Goal: Information Seeking & Learning: Find specific fact

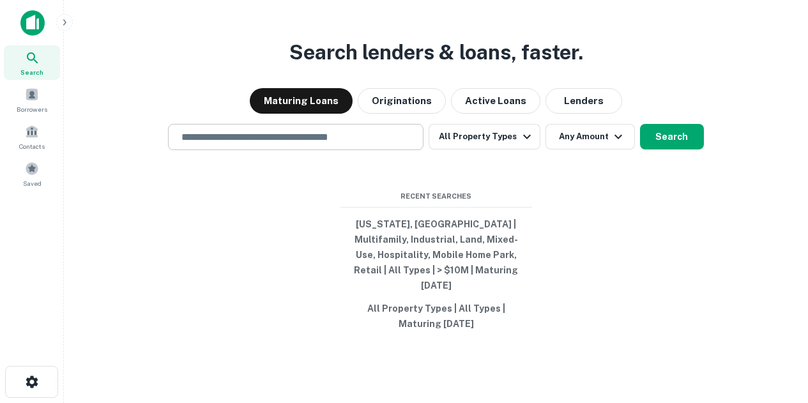
click at [333, 144] on input "text" at bounding box center [296, 137] width 244 height 15
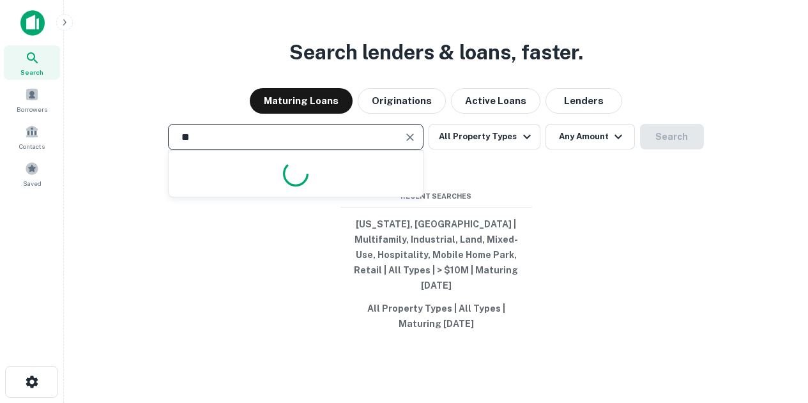
type input "*"
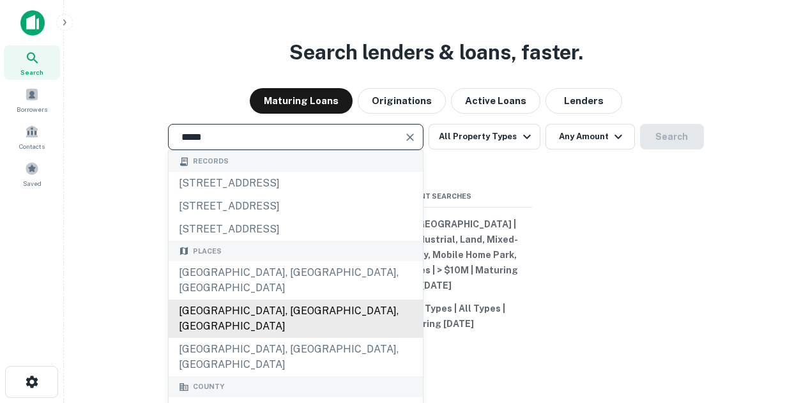
click at [286, 338] on div "Bergen County, NJ, USA" at bounding box center [296, 319] width 254 height 38
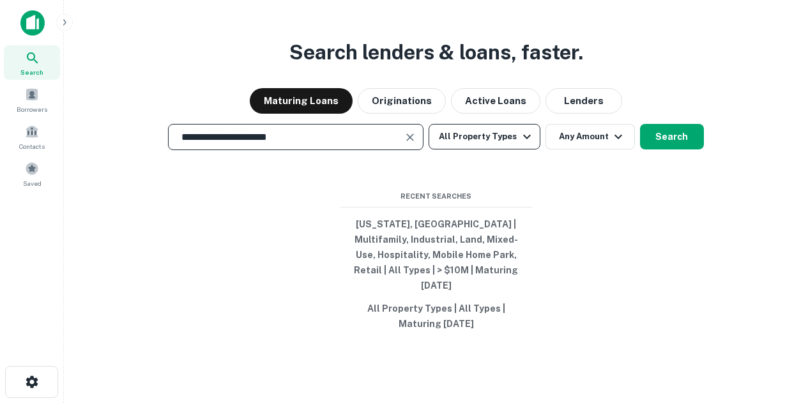
type input "**********"
click at [526, 144] on icon "button" at bounding box center [526, 136] width 15 height 15
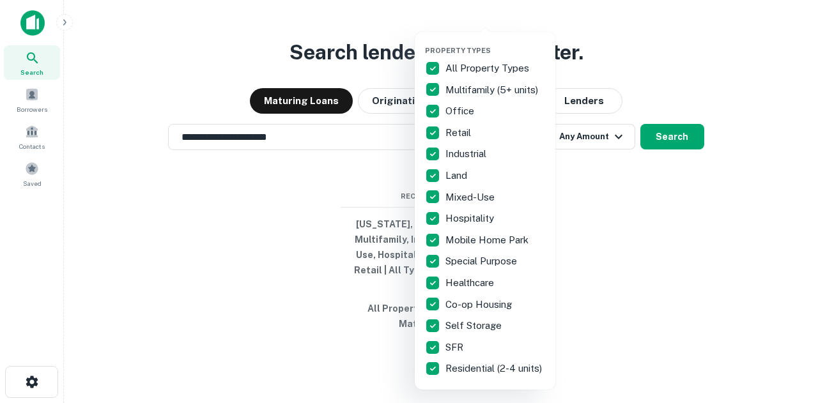
click at [627, 197] on div at bounding box center [409, 201] width 818 height 403
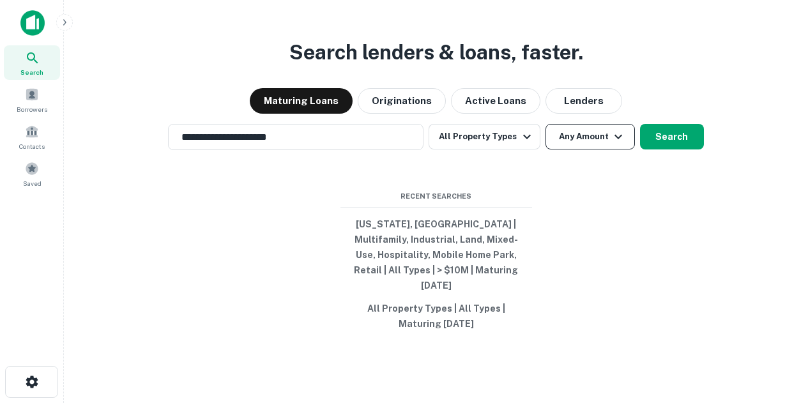
click at [611, 140] on icon "button" at bounding box center [618, 136] width 15 height 15
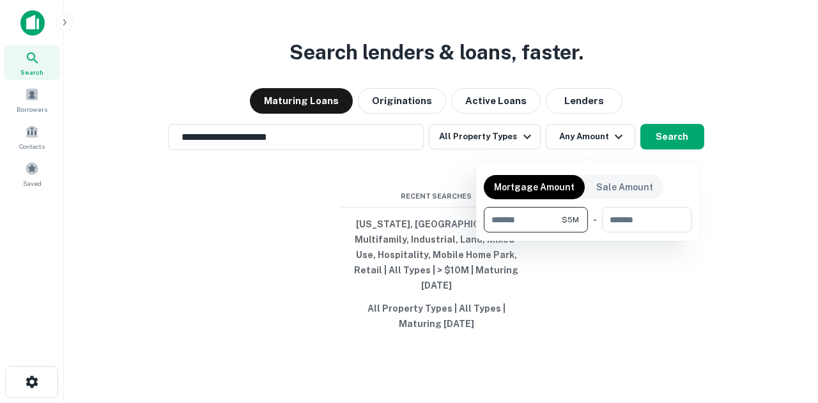
type input "*******"
click at [643, 262] on div at bounding box center [409, 201] width 818 height 403
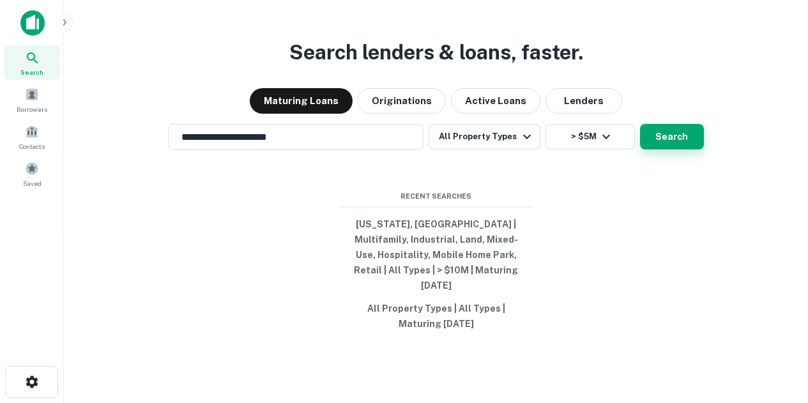
click at [677, 134] on button "Search" at bounding box center [672, 137] width 64 height 26
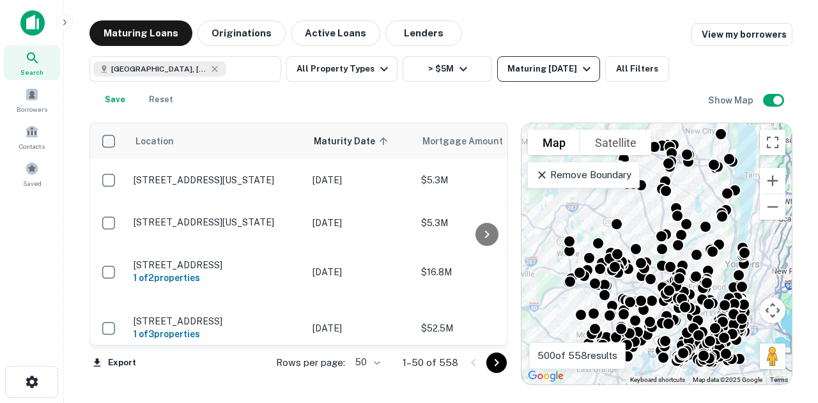
click at [585, 70] on icon "button" at bounding box center [587, 69] width 8 height 4
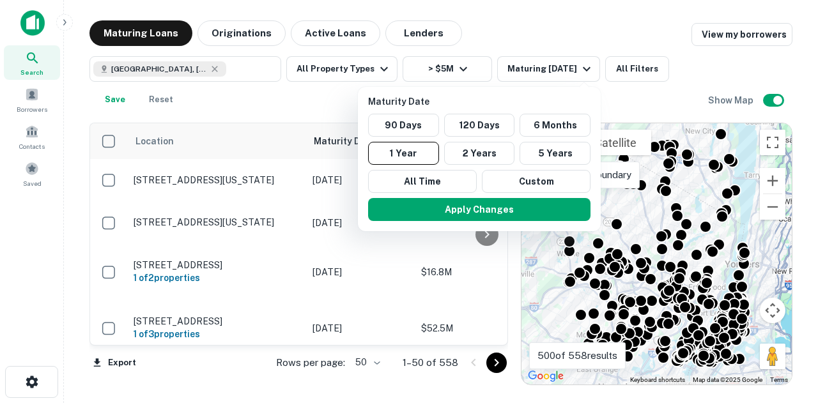
drag, startPoint x: 672, startPoint y: 98, endPoint x: 668, endPoint y: 91, distance: 8.0
click at [673, 98] on div at bounding box center [409, 201] width 818 height 403
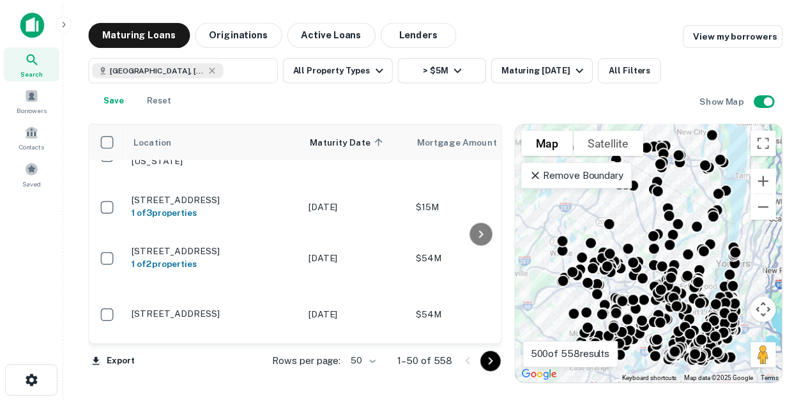
scroll to position [831, 0]
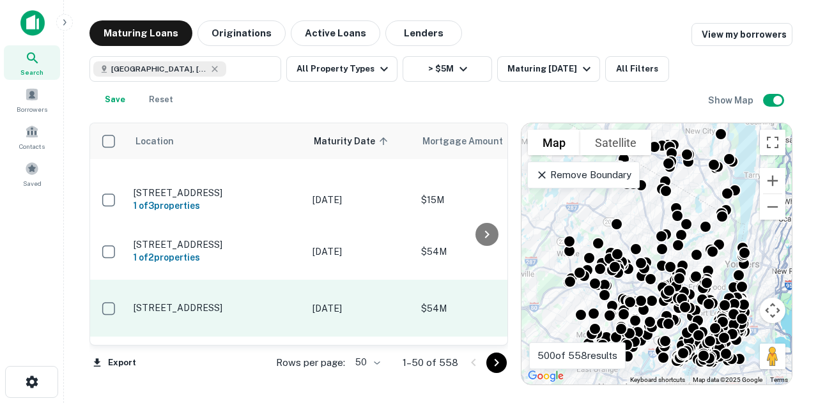
click at [214, 302] on p "55 Railroad Ave Ridgefield, NJ07657" at bounding box center [217, 307] width 166 height 11
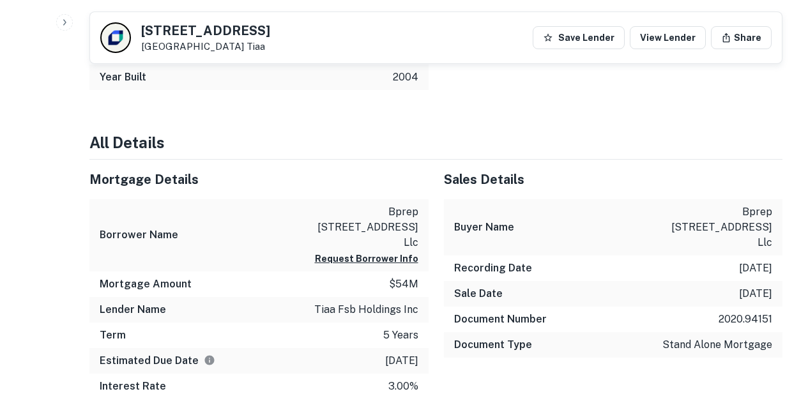
scroll to position [423, 0]
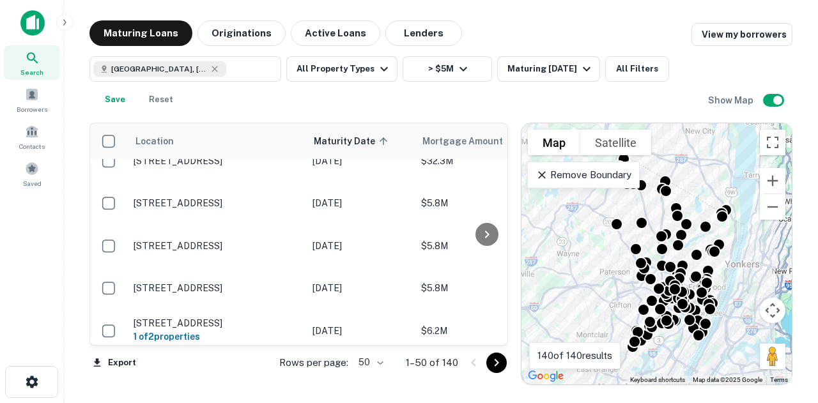
scroll to position [1086, 0]
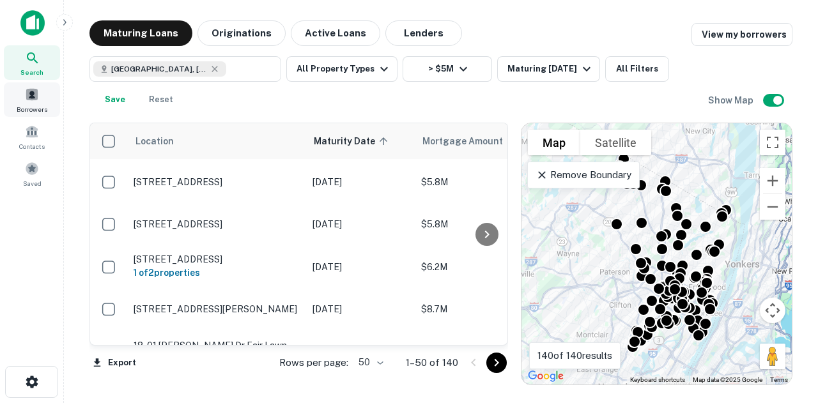
click at [36, 108] on span "Borrowers" at bounding box center [32, 109] width 31 height 10
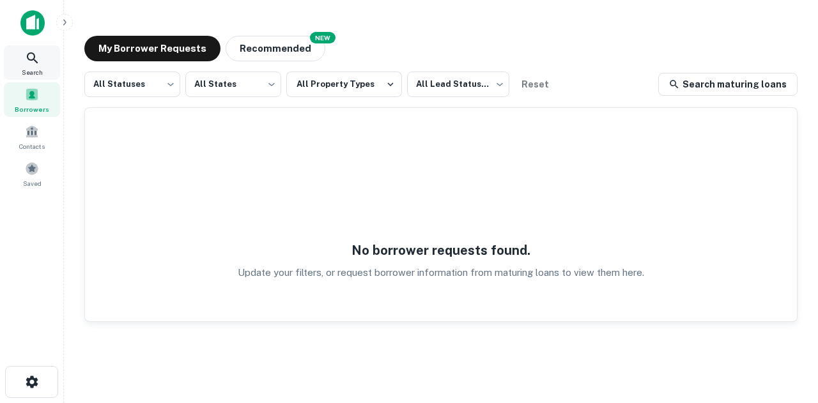
click at [27, 59] on icon at bounding box center [32, 57] width 15 height 15
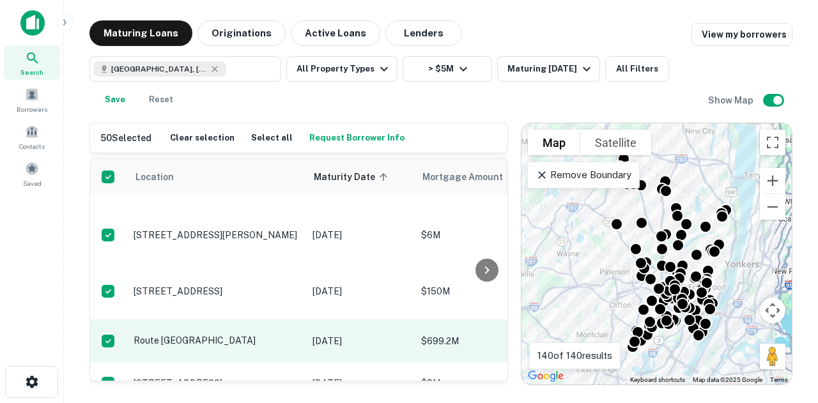
scroll to position [2156, 0]
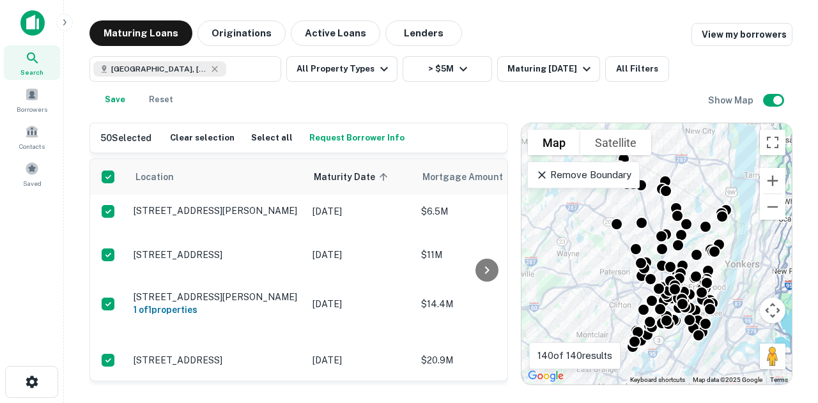
click at [338, 137] on button "Request Borrower Info" at bounding box center [357, 137] width 102 height 19
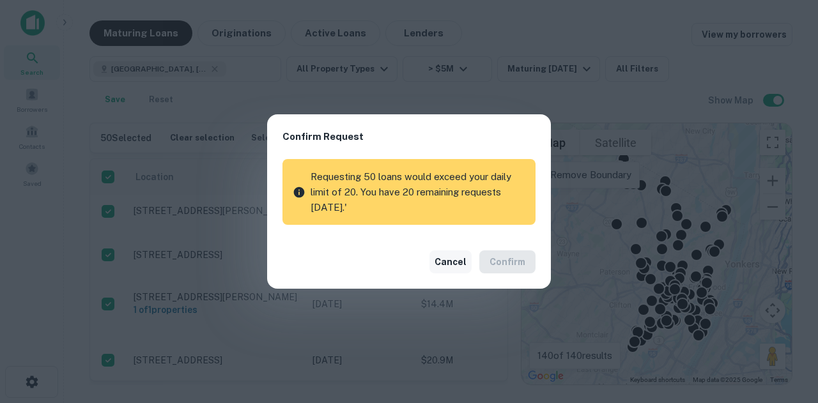
click at [451, 266] on button "Cancel" at bounding box center [450, 261] width 42 height 23
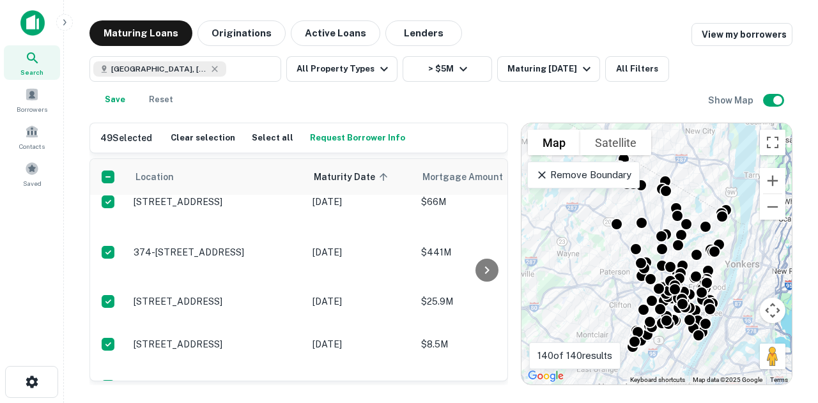
scroll to position [1261, 0]
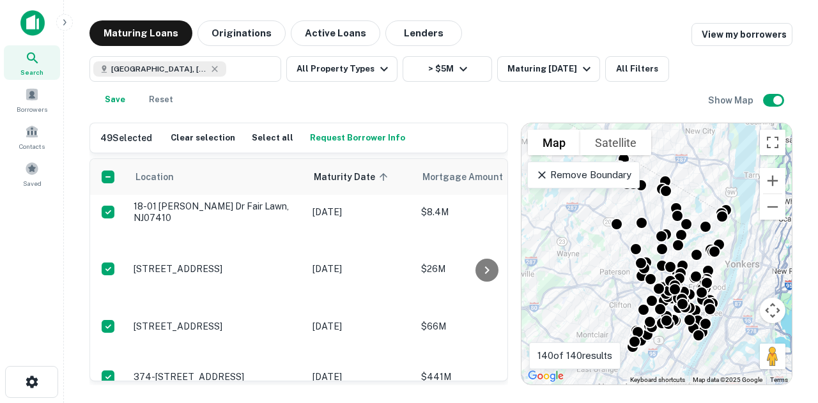
click at [328, 96] on div "Bergen County, NJ, USA ​ All Property Types > $5M Maturing In 1 Year All Filter…" at bounding box center [398, 84] width 618 height 56
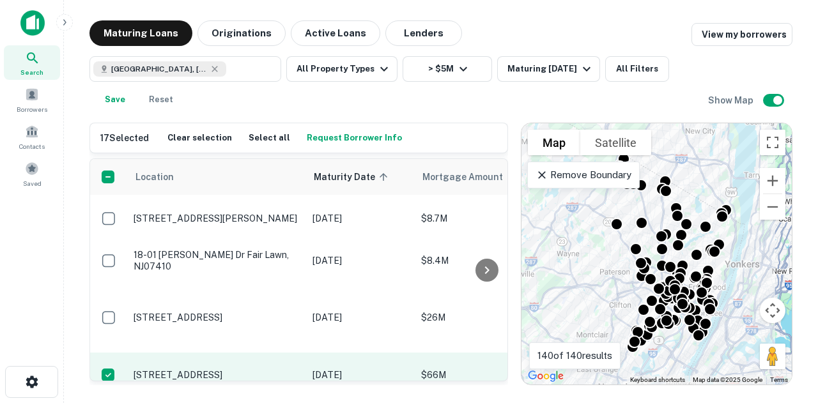
scroll to position [1197, 0]
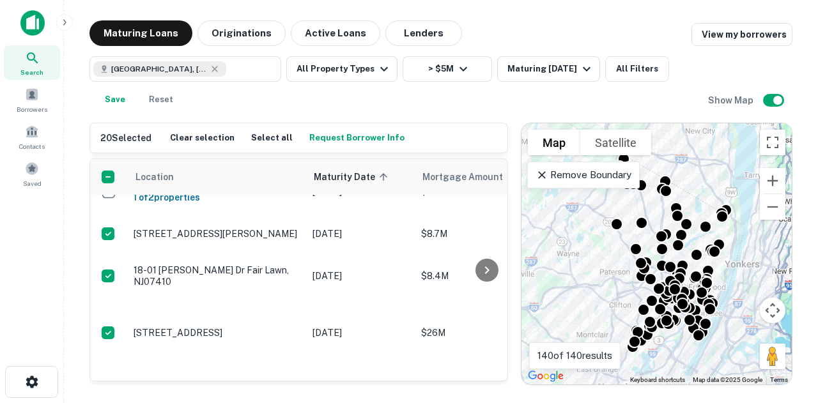
click at [365, 134] on button "Request Borrower Info" at bounding box center [357, 137] width 102 height 19
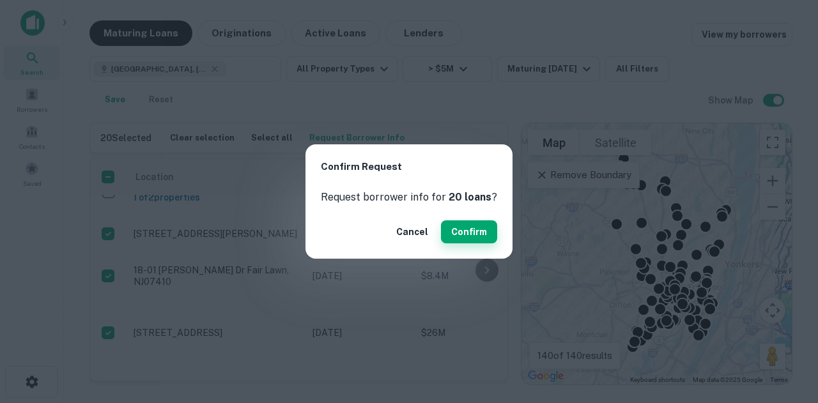
click at [466, 226] on button "Confirm" at bounding box center [469, 231] width 56 height 23
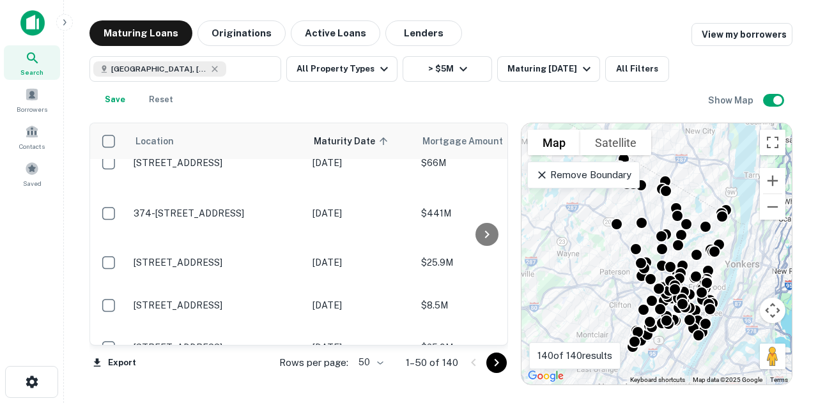
scroll to position [942, 0]
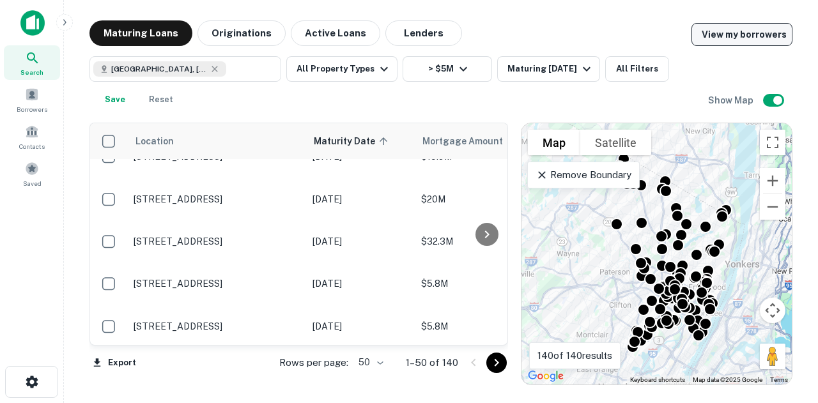
click at [763, 31] on link "View my borrowers" at bounding box center [741, 34] width 101 height 23
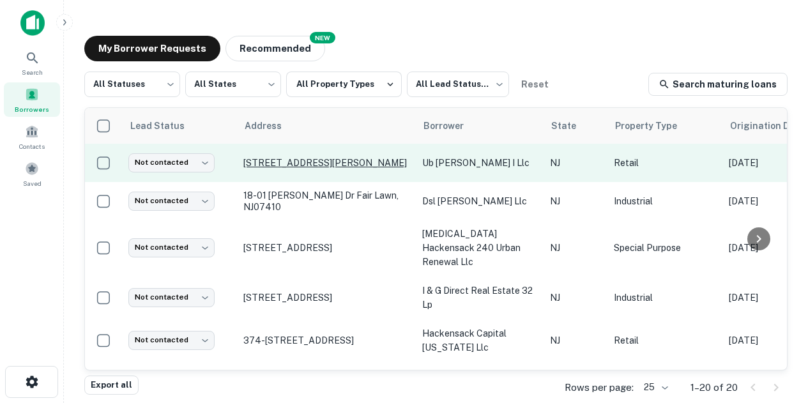
click at [320, 160] on p "[STREET_ADDRESS][PERSON_NAME]" at bounding box center [326, 162] width 166 height 11
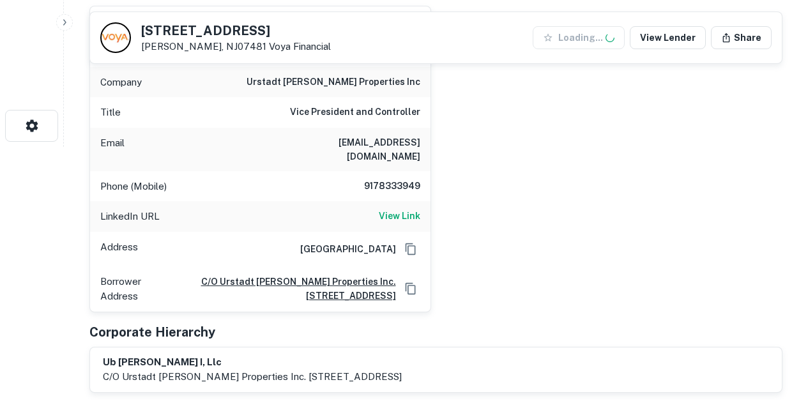
scroll to position [192, 0]
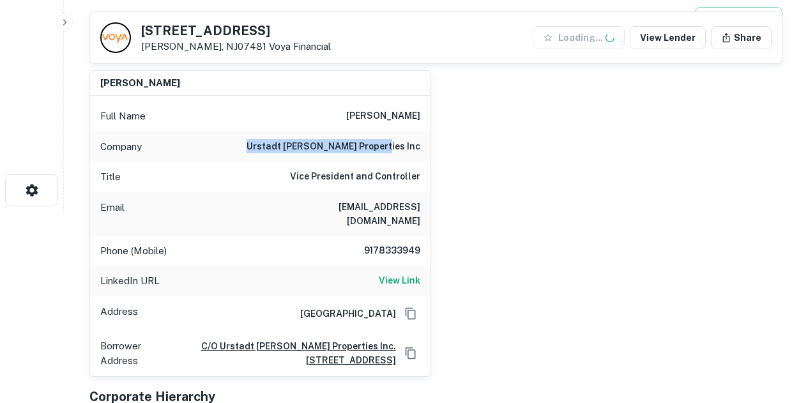
drag, startPoint x: 295, startPoint y: 144, endPoint x: 430, endPoint y: 142, distance: 134.8
click at [430, 142] on div "[PERSON_NAME] Full Name [PERSON_NAME] Company [PERSON_NAME] [PERSON_NAME] prope…" at bounding box center [260, 223] width 342 height 307
copy h6 "urstadt [PERSON_NAME] properties inc"
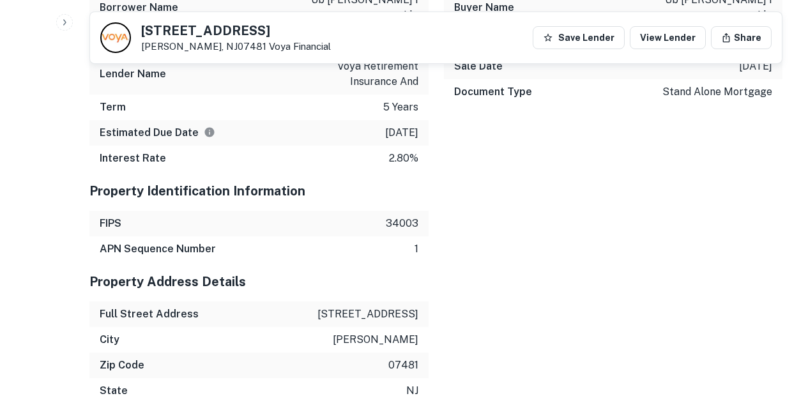
scroll to position [1294, 0]
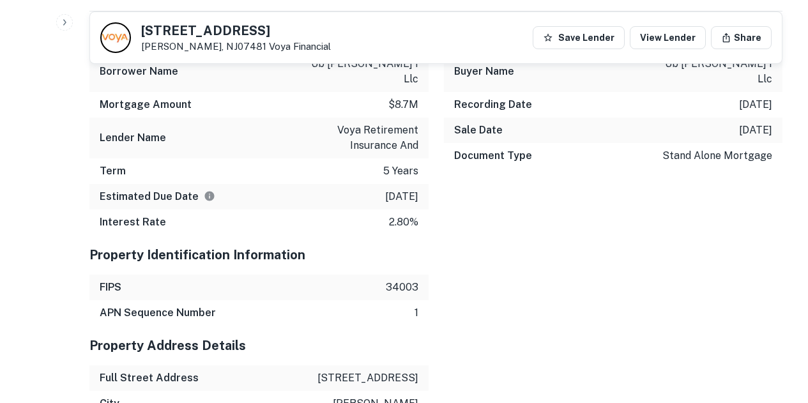
drag, startPoint x: 330, startPoint y: 333, endPoint x: 429, endPoint y: 326, distance: 98.6
copy p "[STREET_ADDRESS]"
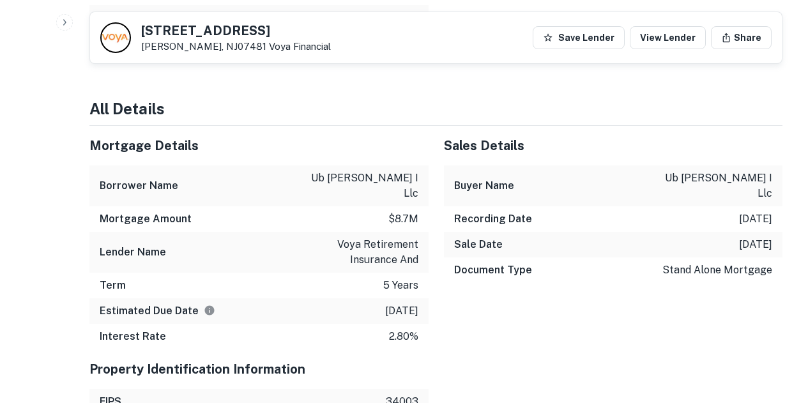
scroll to position [1039, 0]
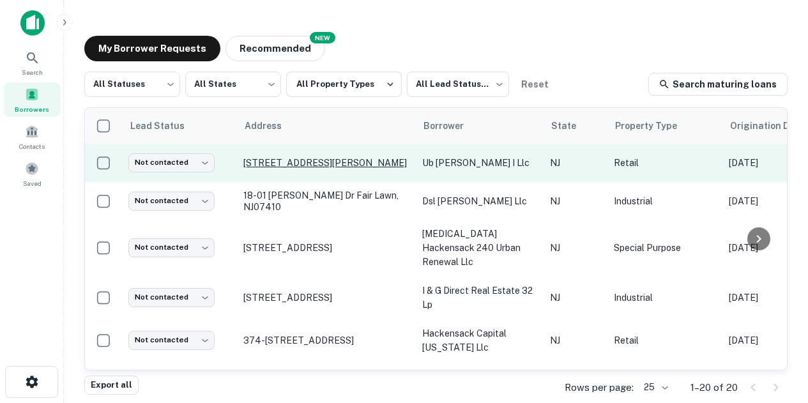
click at [329, 162] on p "[STREET_ADDRESS][PERSON_NAME]" at bounding box center [326, 162] width 166 height 11
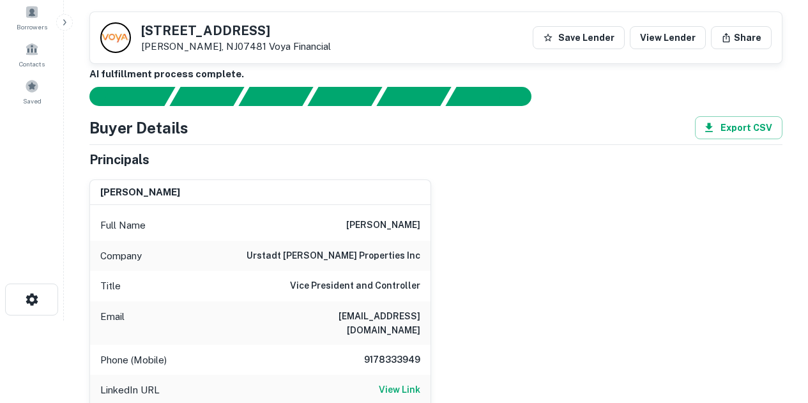
scroll to position [192, 0]
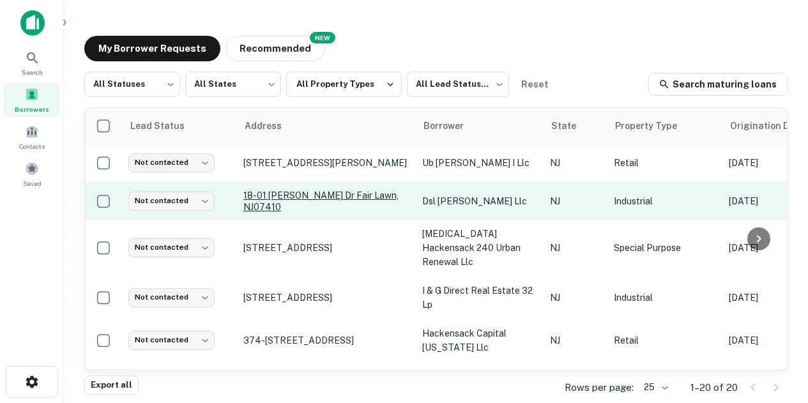
click at [353, 199] on p "18-01 [PERSON_NAME] Dr Fair Lawn, NJ07410" at bounding box center [326, 201] width 166 height 23
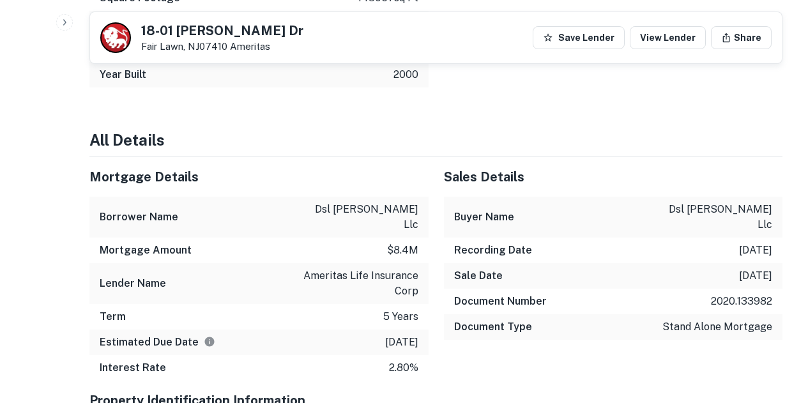
scroll to position [1263, 0]
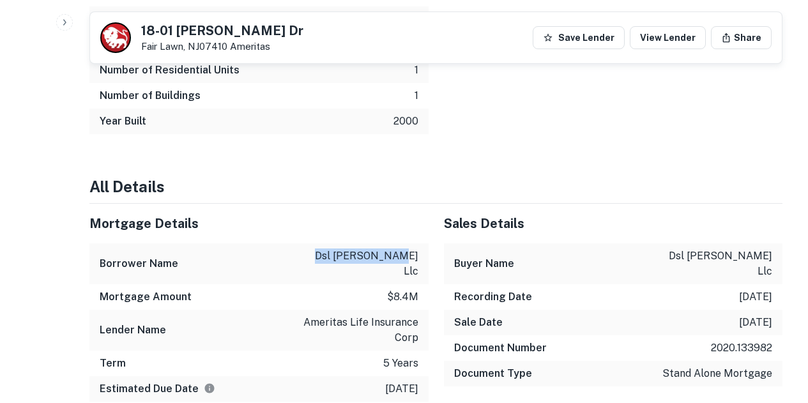
drag, startPoint x: 354, startPoint y: 238, endPoint x: 427, endPoint y: 235, distance: 72.9
click at [427, 243] on div "Borrower Name dsl pollitt llc" at bounding box center [258, 263] width 339 height 41
copy p "dsl [PERSON_NAME] llc"
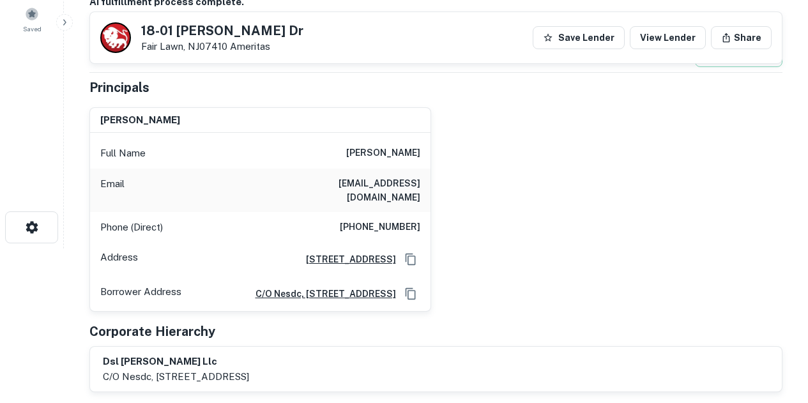
scroll to position [177, 0]
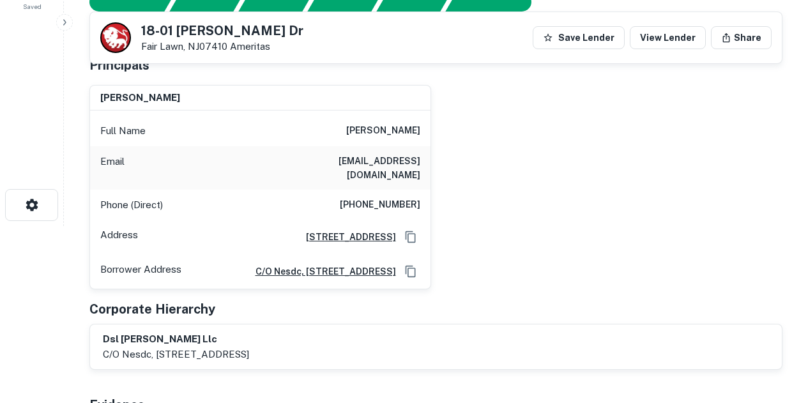
drag, startPoint x: 353, startPoint y: 131, endPoint x: 427, endPoint y: 133, distance: 74.8
click at [427, 133] on div "Full Name armand e lasky" at bounding box center [260, 131] width 341 height 31
copy h6 "armand e lasky"
click at [312, 230] on h6 "336 Atlantic Ave, East Rockaway, NY" at bounding box center [346, 237] width 100 height 14
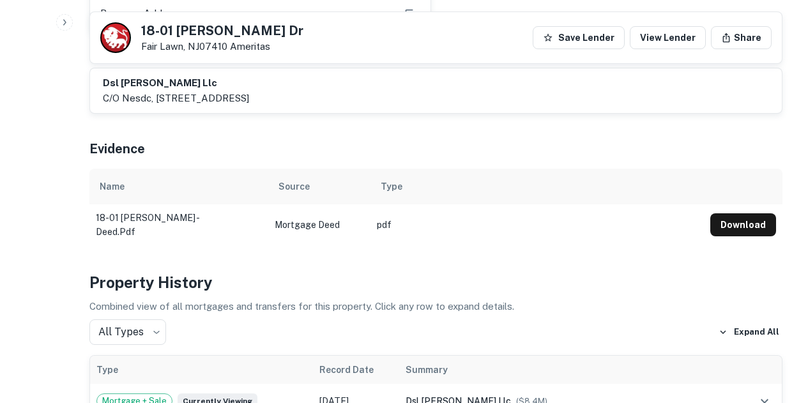
scroll to position [496, 0]
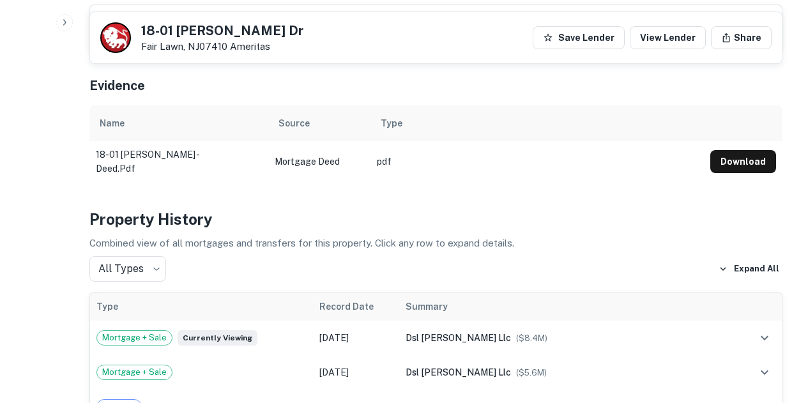
click at [275, 160] on td "Mortgage Deed" at bounding box center [319, 161] width 102 height 41
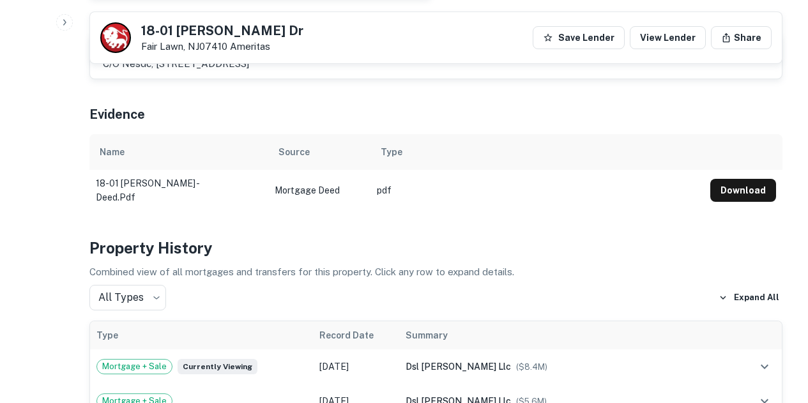
scroll to position [177, 0]
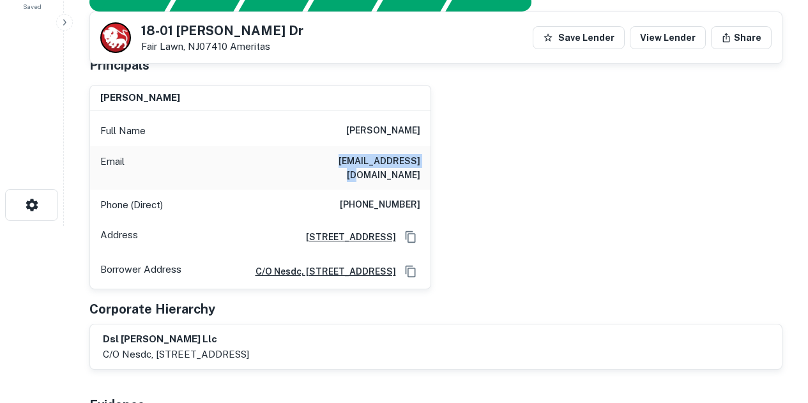
drag, startPoint x: 339, startPoint y: 158, endPoint x: 436, endPoint y: 159, distance: 97.1
click at [436, 159] on div "armand e lasky Full Name armand e lasky Email alasky@excite.com Phone (Direct) …" at bounding box center [430, 182] width 703 height 215
copy h6 "alasky@excite.com"
drag, startPoint x: 351, startPoint y: 128, endPoint x: 438, endPoint y: 136, distance: 87.9
click at [438, 136] on div "armand e lasky Full Name armand e lasky Email alasky@excite.com Phone (Direct) …" at bounding box center [430, 182] width 703 height 215
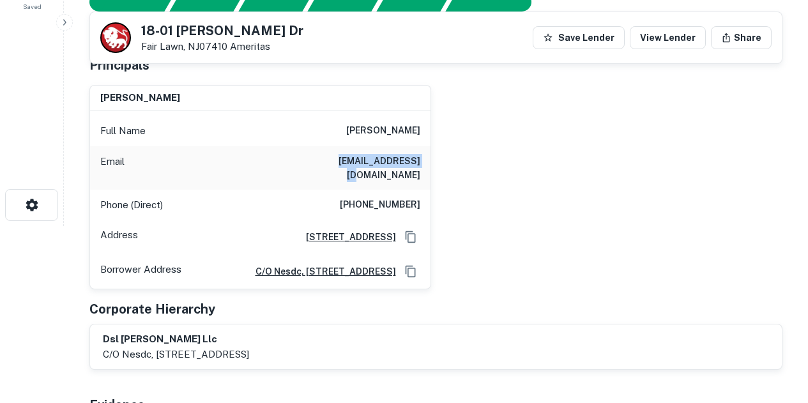
copy h6 "armand e lasky"
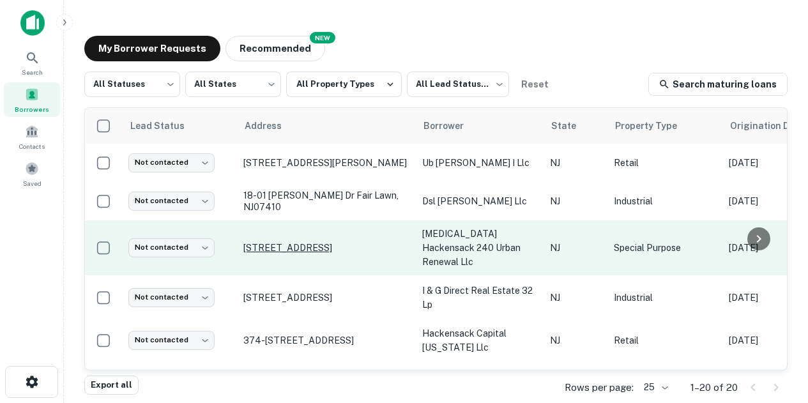
click at [312, 242] on p "[STREET_ADDRESS]" at bounding box center [326, 247] width 166 height 11
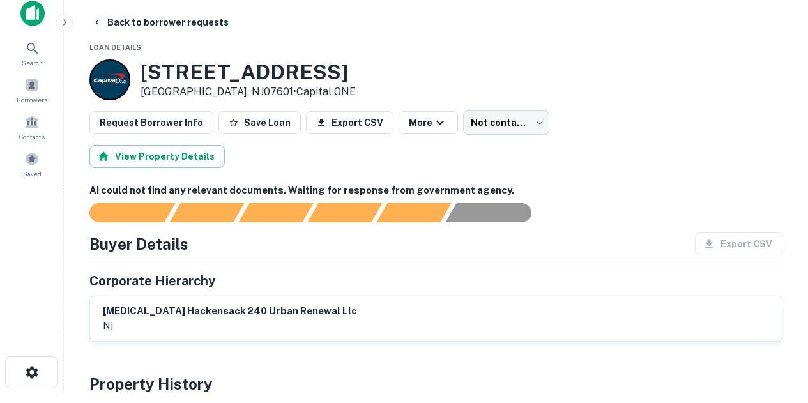
scroll to position [137, 0]
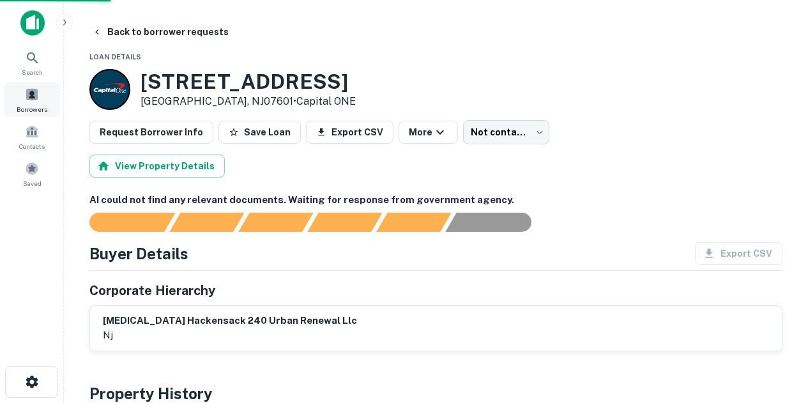
click at [20, 95] on div "Borrowers" at bounding box center [32, 99] width 56 height 34
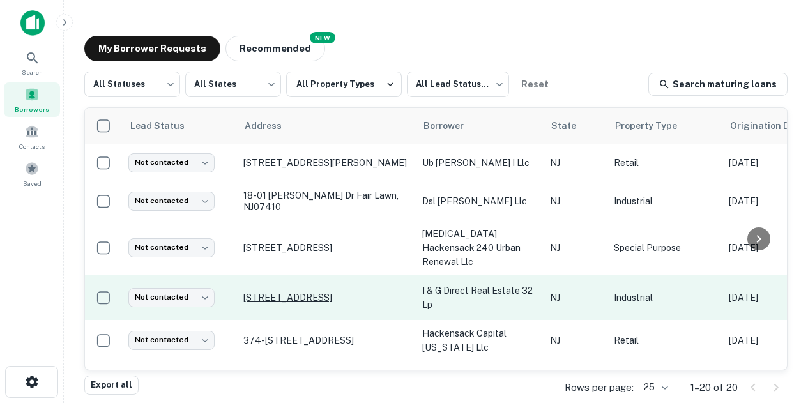
click at [333, 292] on p "[STREET_ADDRESS]" at bounding box center [326, 297] width 166 height 11
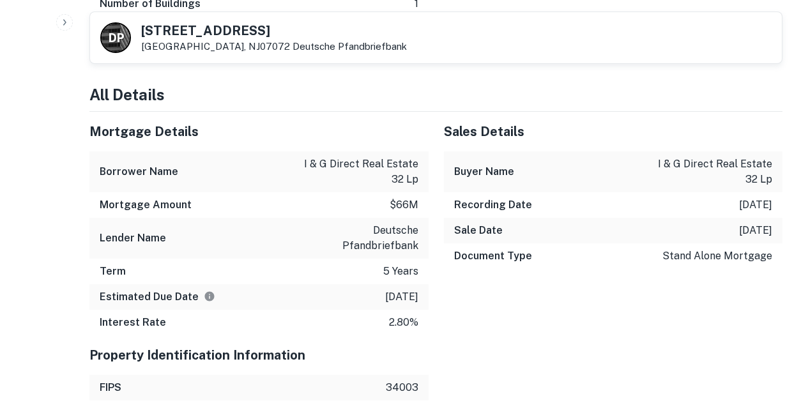
scroll to position [831, 0]
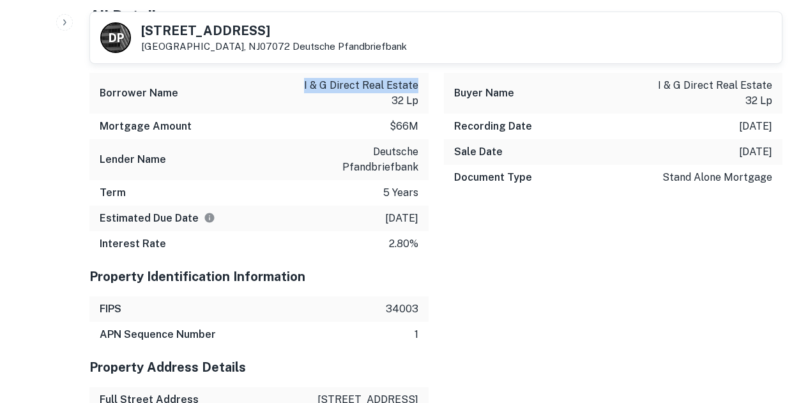
drag, startPoint x: 305, startPoint y: 84, endPoint x: 418, endPoint y: 83, distance: 113.1
click at [418, 83] on div "Borrower Name i & g direct real estate 32 lp" at bounding box center [258, 93] width 339 height 41
copy p "i & g direct real estate"
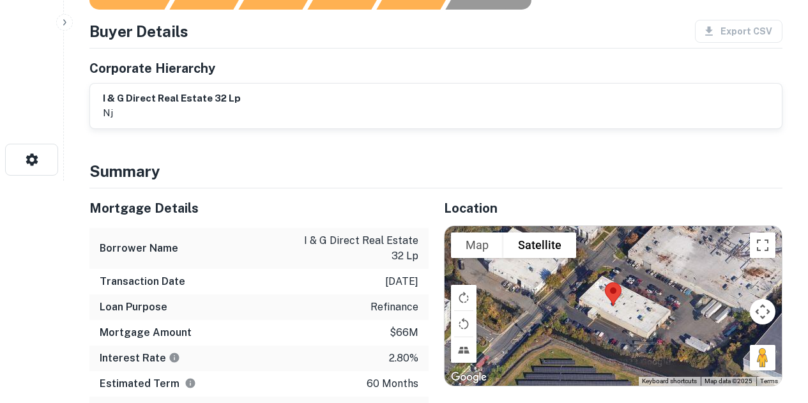
scroll to position [0, 0]
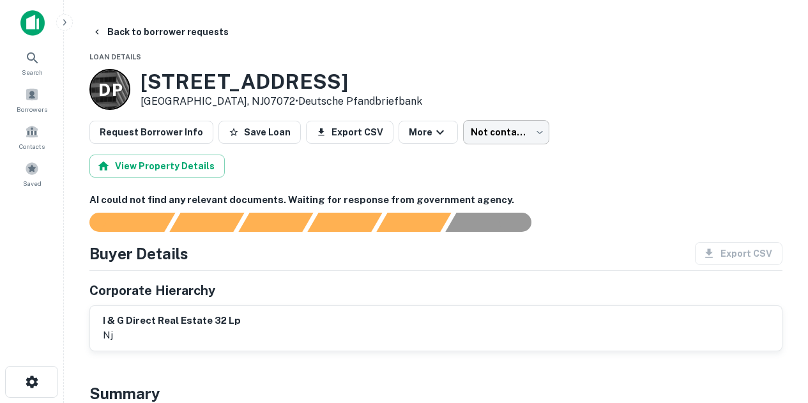
click at [526, 134] on body "Search Borrowers Contacts Saved Back to borrower requests Loan Details D P [STR…" at bounding box center [404, 201] width 808 height 403
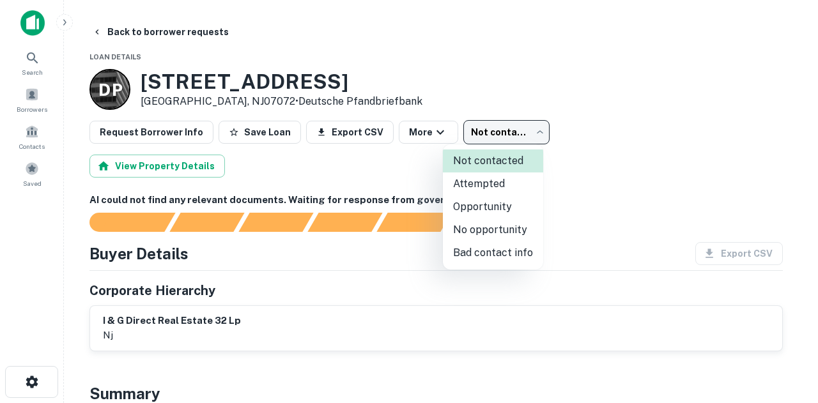
click at [296, 173] on div at bounding box center [409, 201] width 818 height 403
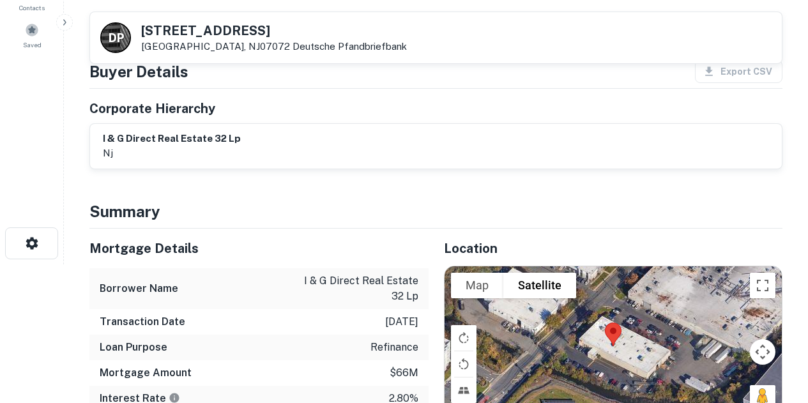
scroll to position [192, 0]
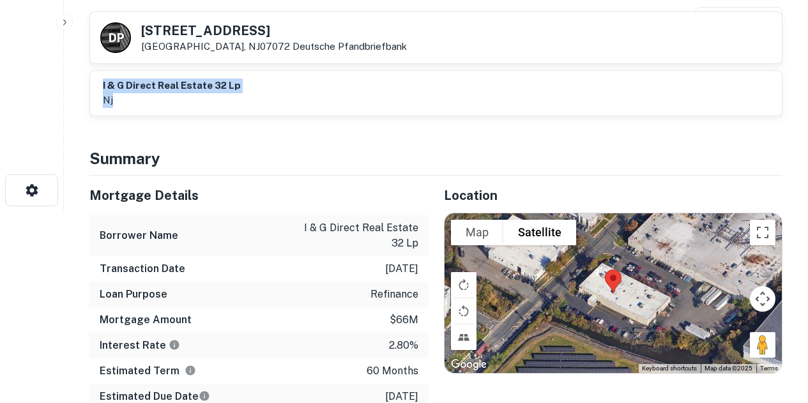
drag, startPoint x: 115, startPoint y: 100, endPoint x: 91, endPoint y: 79, distance: 32.6
click at [91, 79] on div "i & g direct real estate 32 lp nj" at bounding box center [436, 93] width 692 height 45
copy div "i & g direct real estate 32 lp nj"
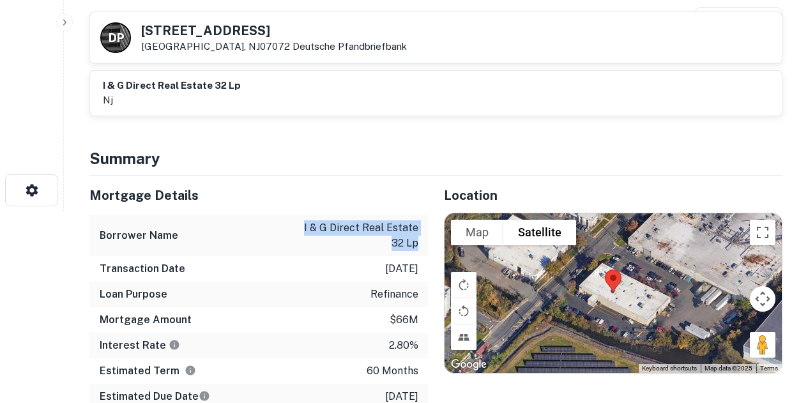
drag, startPoint x: 309, startPoint y: 226, endPoint x: 426, endPoint y: 245, distance: 119.1
click at [426, 245] on div "Borrower Name i & g direct real estate 32 lp" at bounding box center [258, 235] width 339 height 41
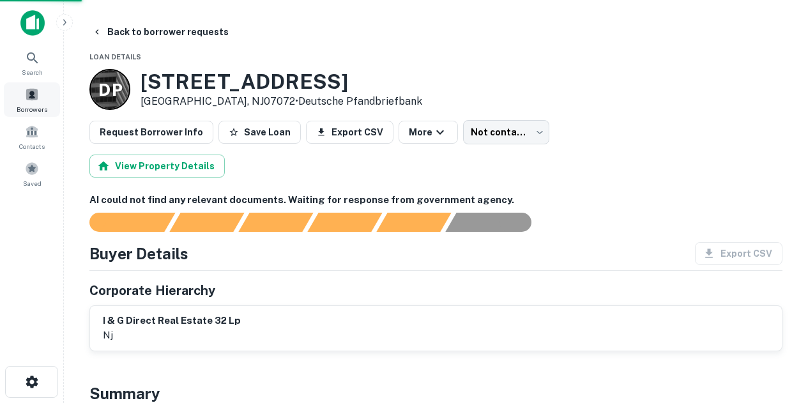
click at [36, 105] on span "Borrowers" at bounding box center [32, 109] width 31 height 10
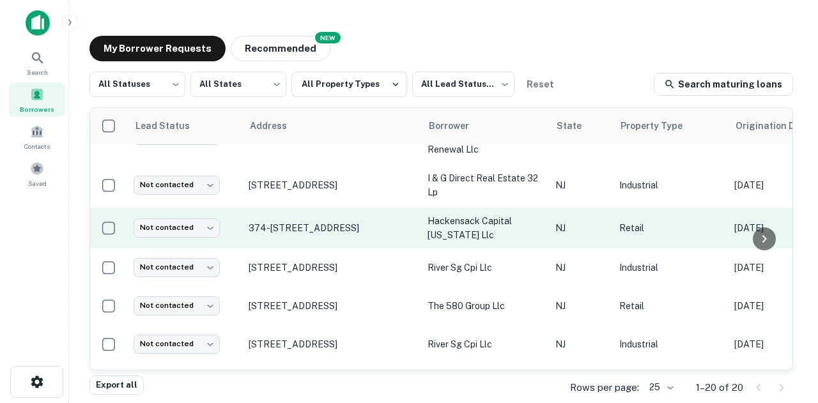
scroll to position [128, 0]
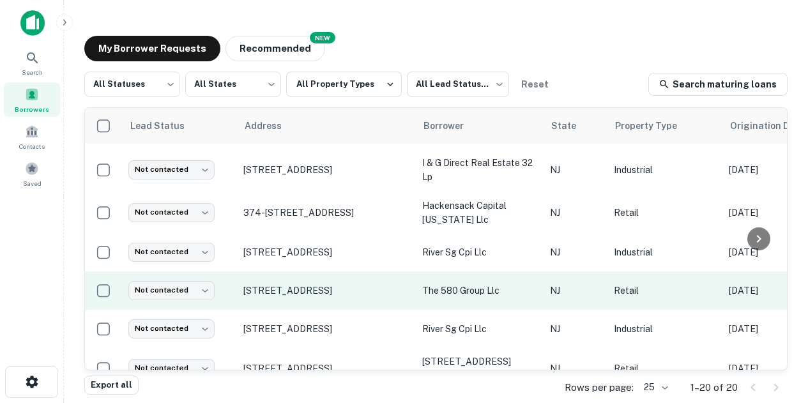
drag, startPoint x: 451, startPoint y: 275, endPoint x: 423, endPoint y: 280, distance: 28.6
click at [423, 284] on p "the 580 group llc" at bounding box center [479, 291] width 115 height 14
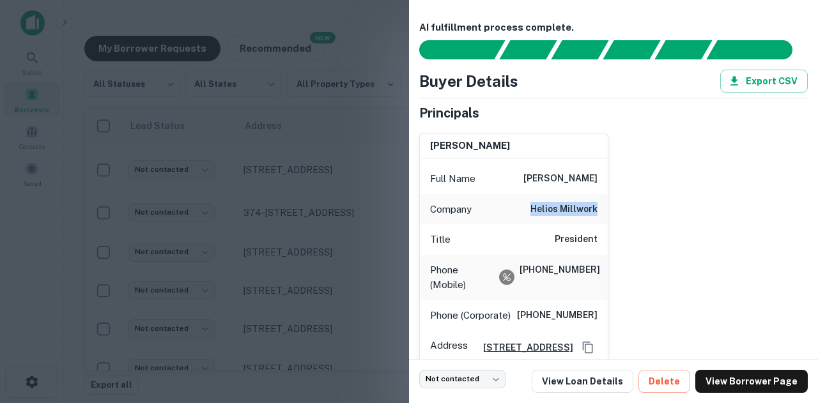
drag, startPoint x: 527, startPoint y: 207, endPoint x: 596, endPoint y: 209, distance: 69.0
click at [596, 209] on div "Company helios millwork" at bounding box center [514, 209] width 188 height 31
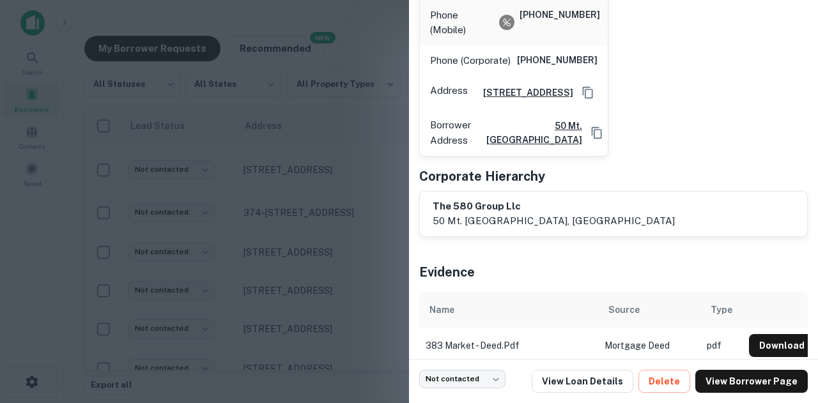
scroll to position [256, 0]
drag, startPoint x: 431, startPoint y: 224, endPoint x: 530, endPoint y: 231, distance: 98.7
click at [530, 231] on div "the 580 group llc 50 mt. [GEOGRAPHIC_DATA], [GEOGRAPHIC_DATA]" at bounding box center [613, 213] width 387 height 45
